Goal: Download file/media

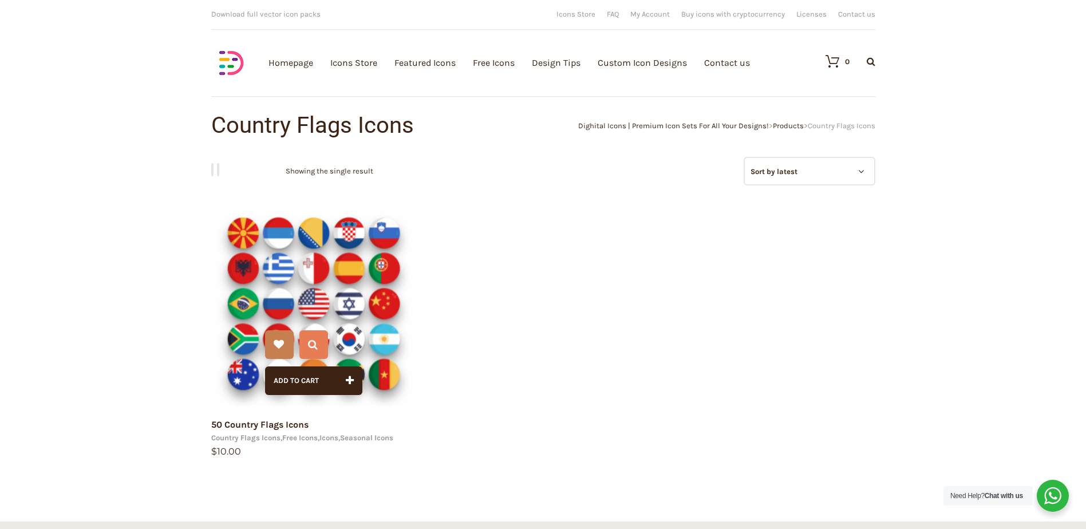
click at [361, 259] on img at bounding box center [314, 303] width 206 height 206
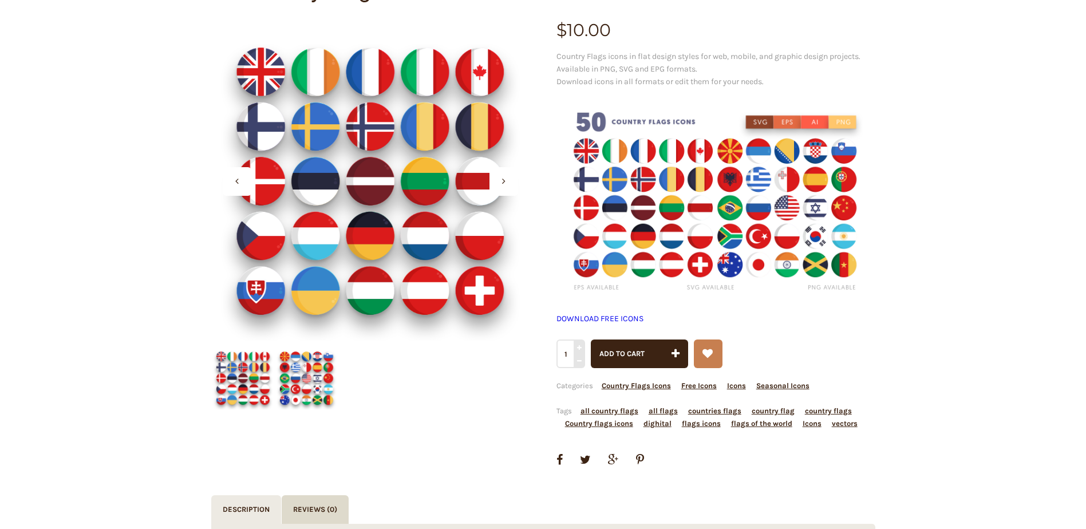
scroll to position [172, 0]
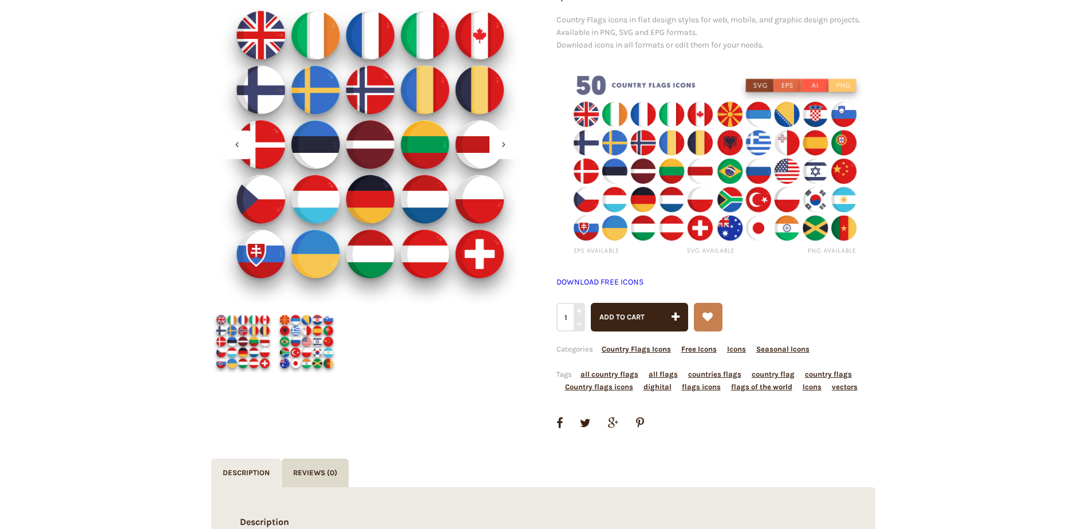
click at [232, 326] on img at bounding box center [243, 342] width 64 height 64
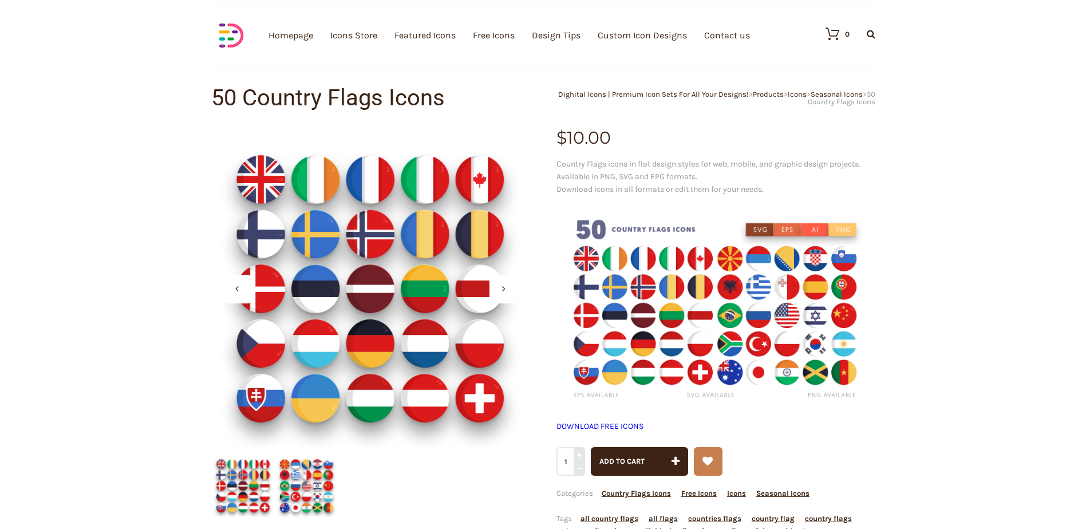
scroll to position [0, 0]
